Goal: Information Seeking & Learning: Learn about a topic

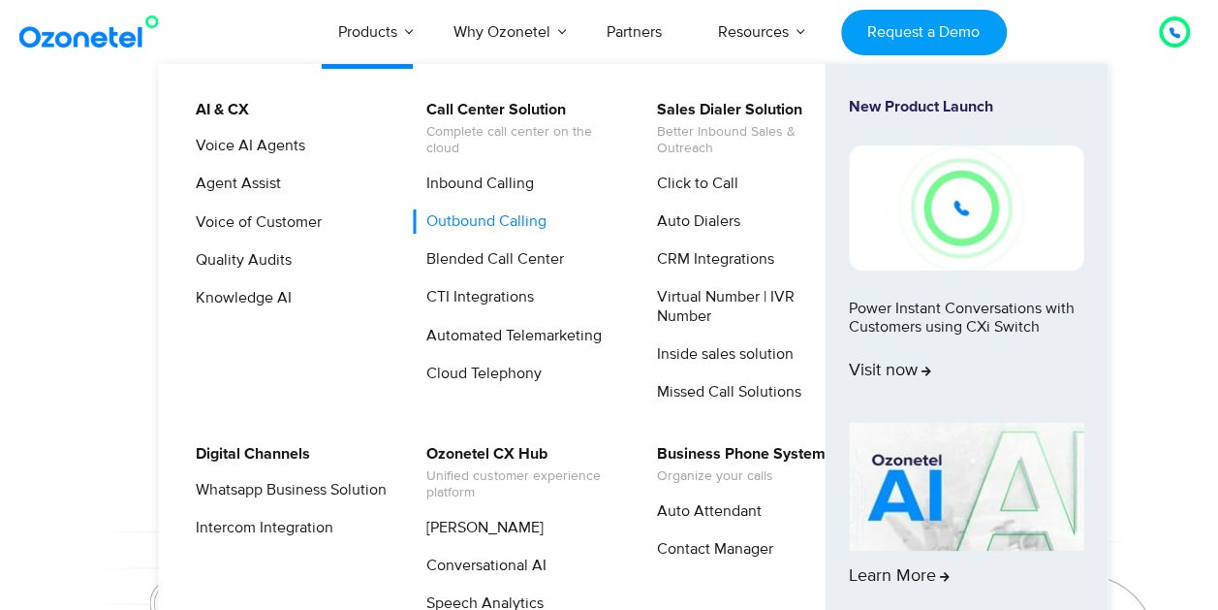
click at [474, 223] on link "Outbound Calling" at bounding box center [482, 221] width 136 height 24
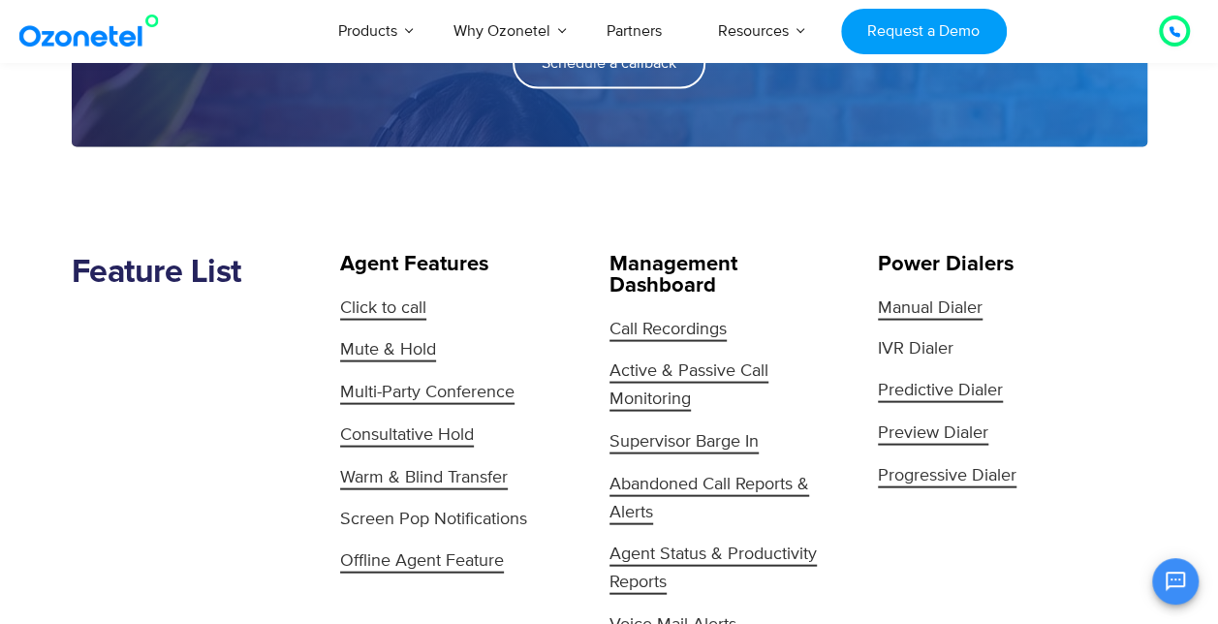
scroll to position [1834, 0]
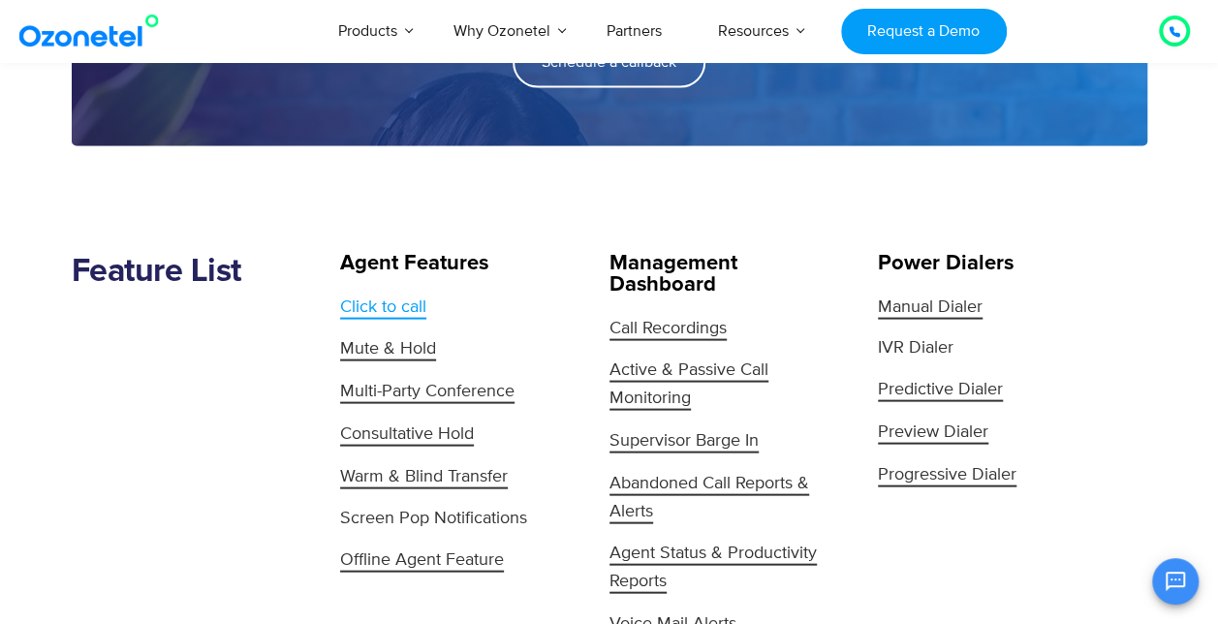
click at [401, 300] on span "Click to call" at bounding box center [383, 308] width 86 height 23
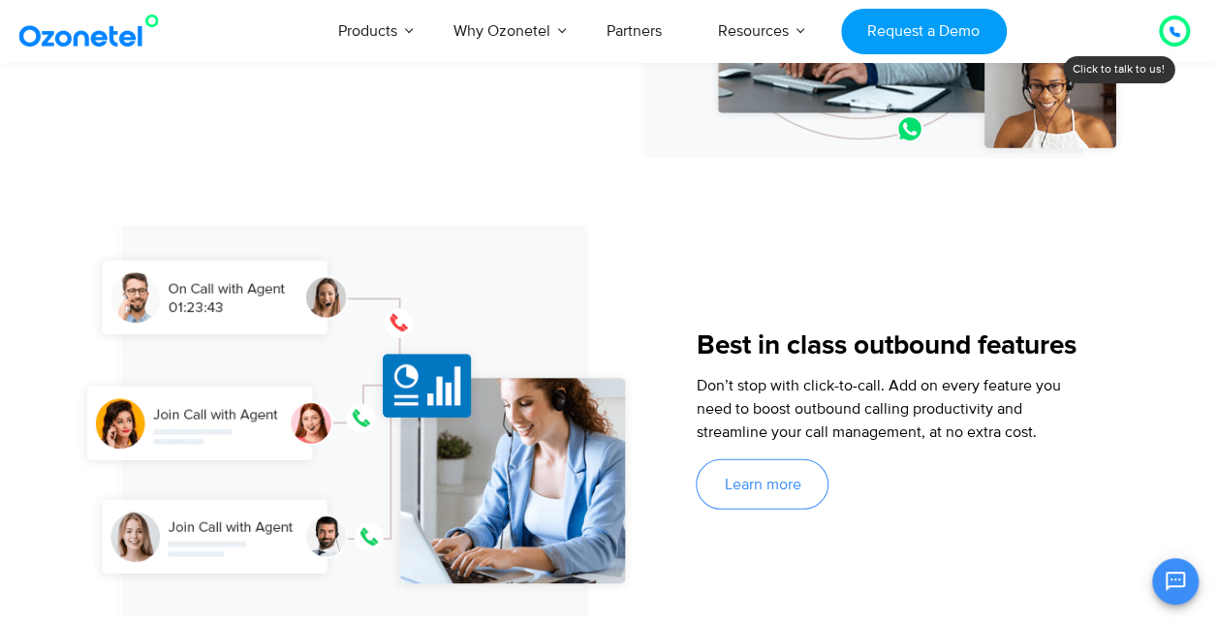
scroll to position [2515, 0]
